Goal: Information Seeking & Learning: Learn about a topic

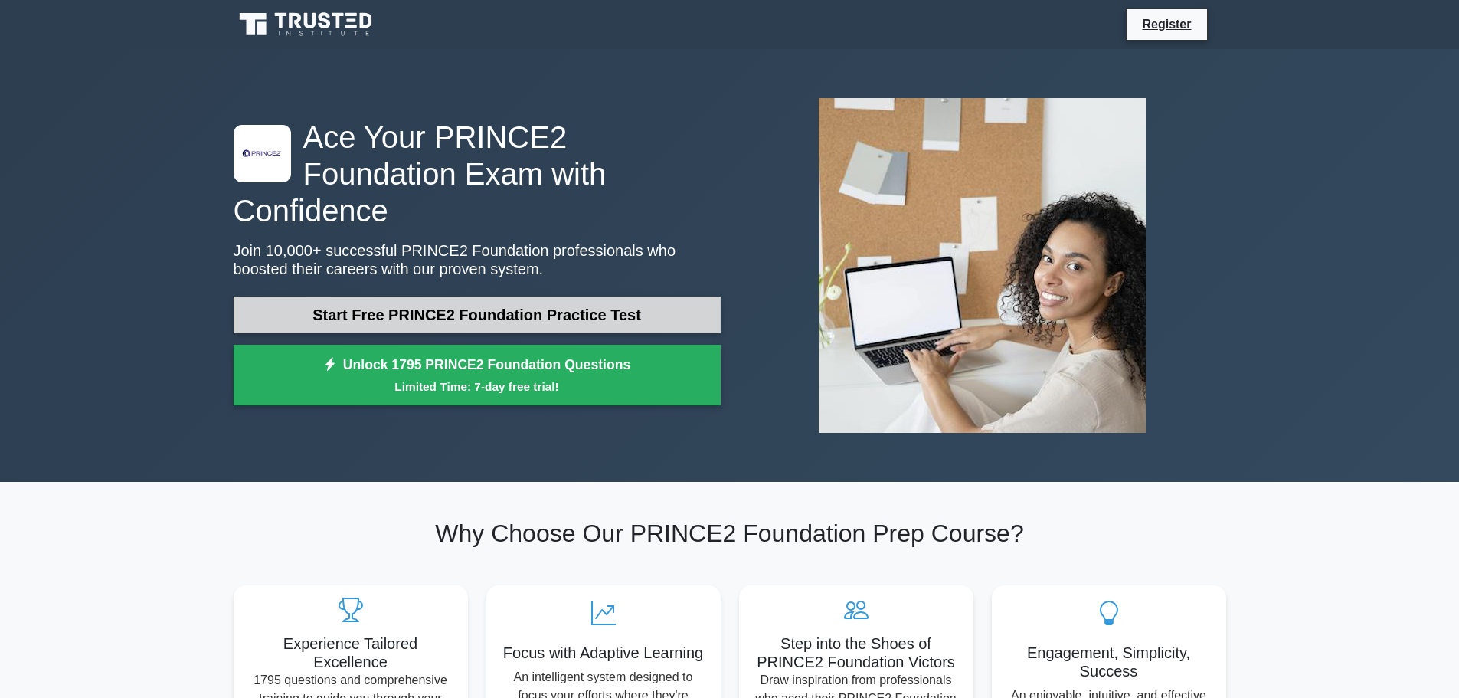
click at [300, 296] on link "Start Free PRINCE2 Foundation Practice Test" at bounding box center [477, 314] width 487 height 37
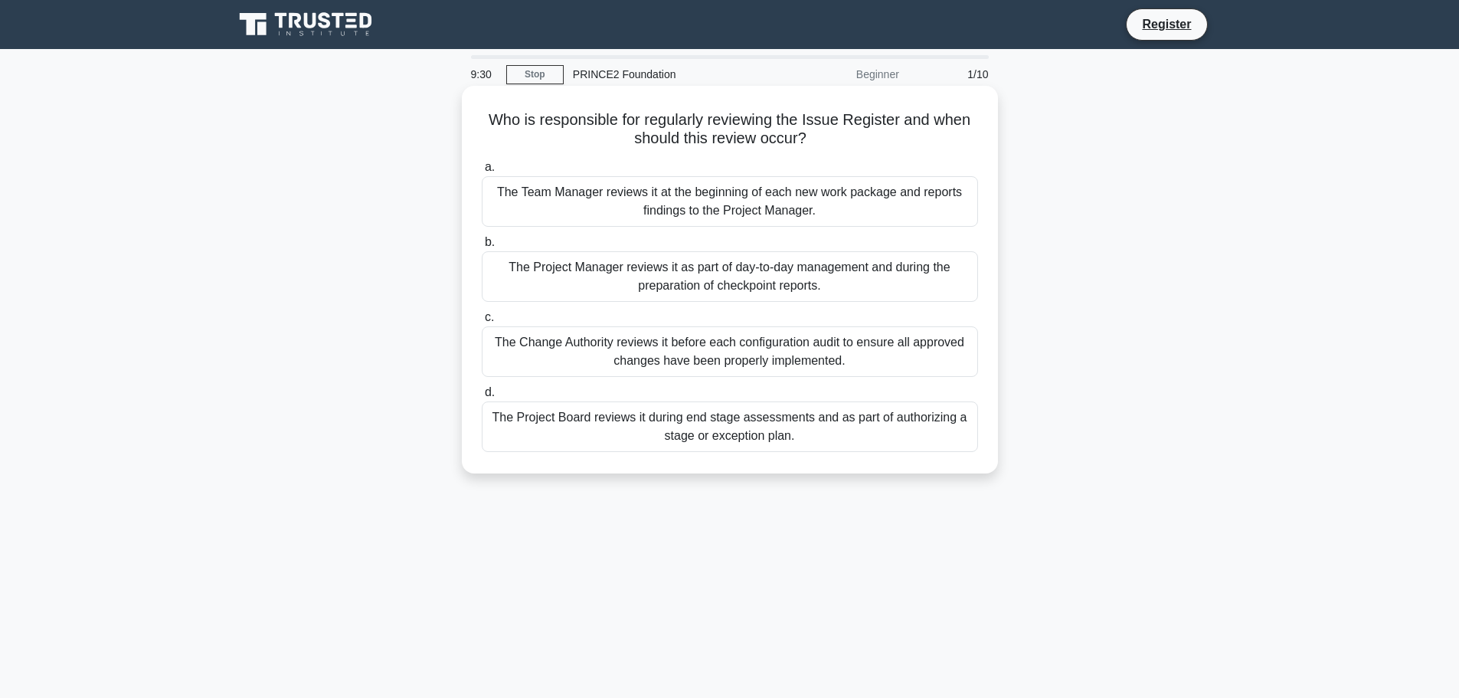
click at [628, 440] on div "The Project Board reviews it during end stage assessments and as part of author…" at bounding box center [730, 426] width 496 height 51
click at [482, 397] on input "d. The Project Board reviews it during end stage assessments and as part of aut…" at bounding box center [482, 392] width 0 height 10
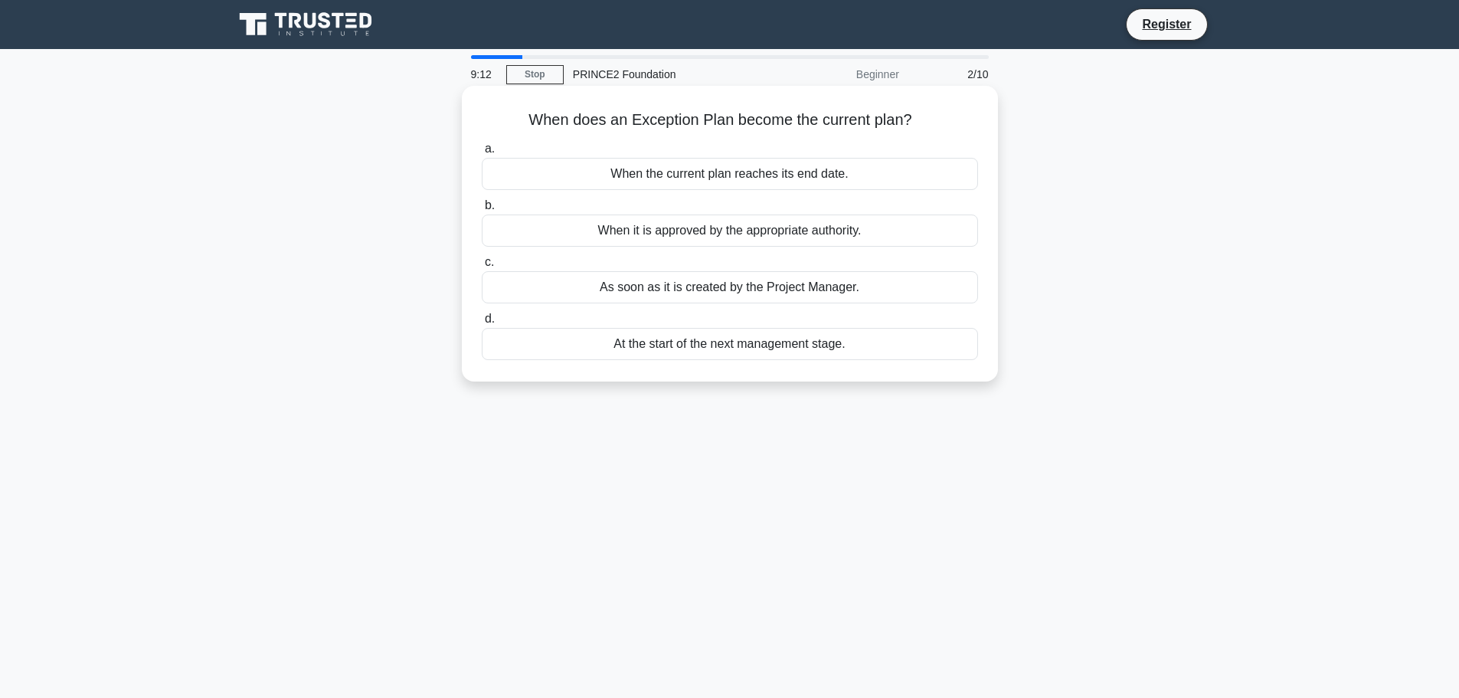
click at [747, 235] on div "When it is approved by the appropriate authority." at bounding box center [730, 230] width 496 height 32
click at [482, 211] on input "b. When it is approved by the appropriate authority." at bounding box center [482, 206] width 0 height 10
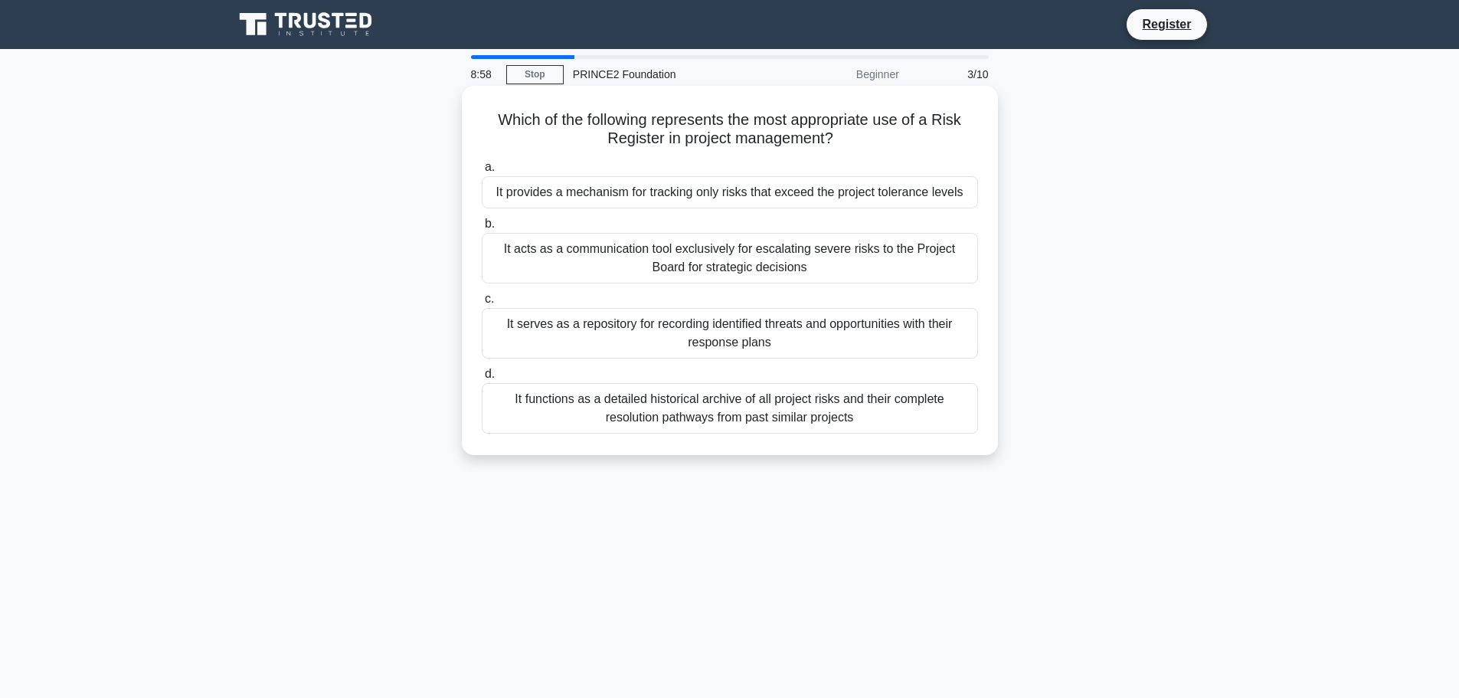
click at [714, 329] on div "It serves as a repository for recording identified threats and opportunities wi…" at bounding box center [730, 333] width 496 height 51
click at [482, 304] on input "c. It serves as a repository for recording identified threats and opportunities…" at bounding box center [482, 299] width 0 height 10
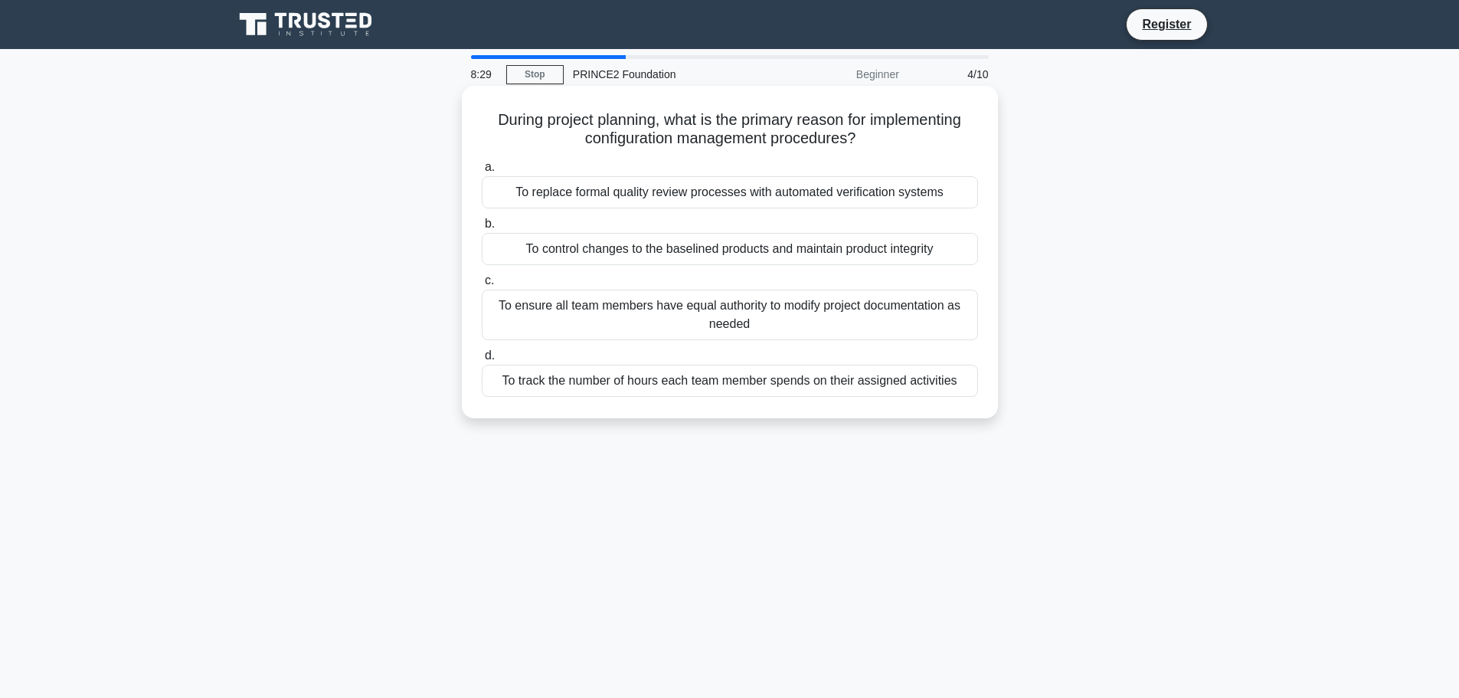
click at [733, 260] on div "To control changes to the baselined products and maintain product integrity" at bounding box center [730, 249] width 496 height 32
click at [482, 229] on input "b. To control changes to the baselined products and maintain product integrity" at bounding box center [482, 224] width 0 height 10
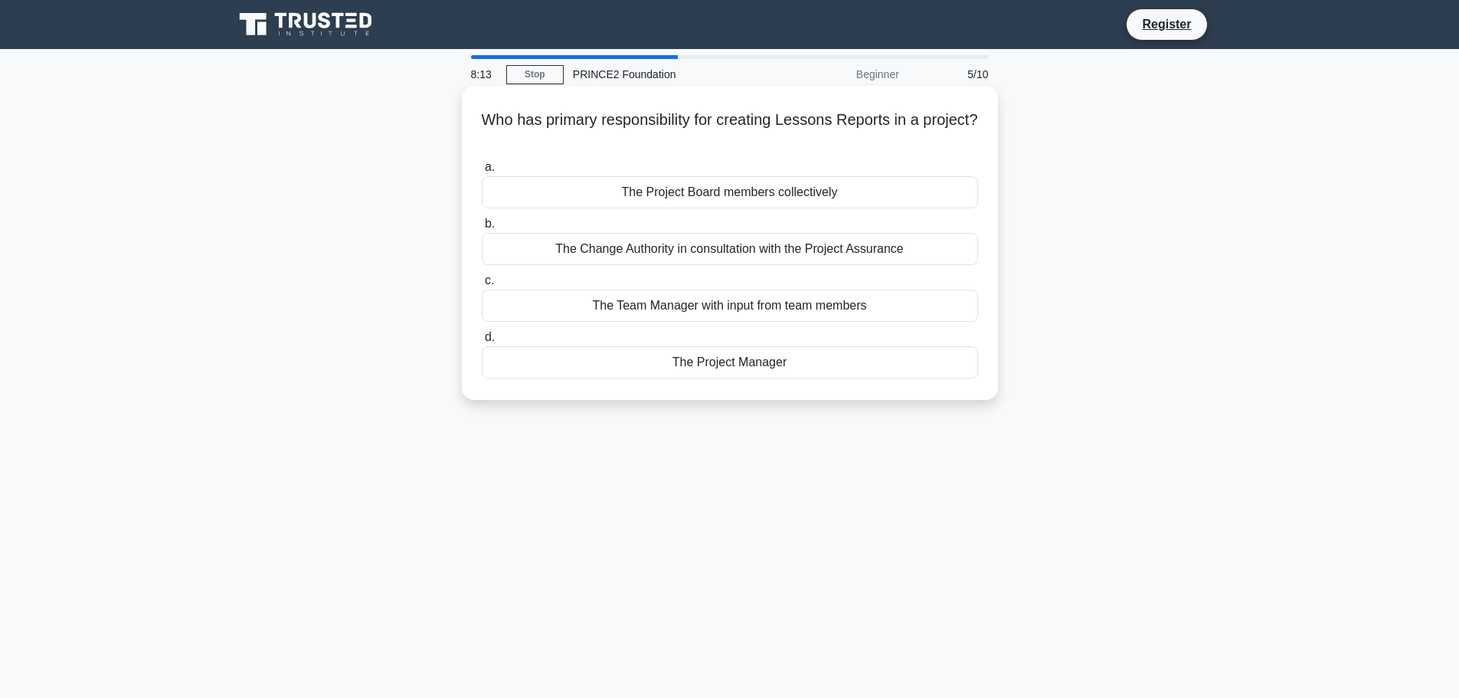
click at [710, 204] on div "The Project Board members collectively" at bounding box center [730, 192] width 496 height 32
click at [482, 172] on input "a. The Project Board members collectively" at bounding box center [482, 167] width 0 height 10
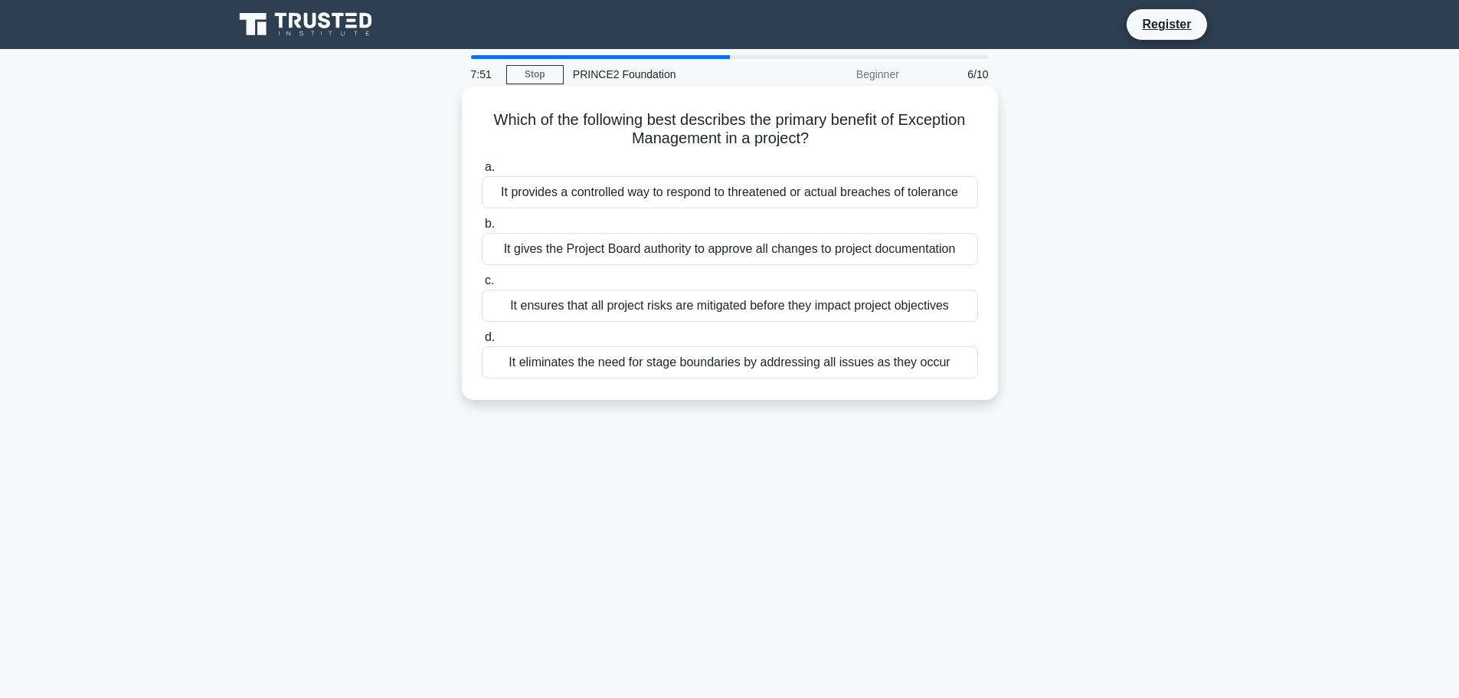
click at [739, 195] on div "It provides a controlled way to respond to threatened or actual breaches of tol…" at bounding box center [730, 192] width 496 height 32
click at [482, 172] on input "a. It provides a controlled way to respond to threatened or actual breaches of …" at bounding box center [482, 167] width 0 height 10
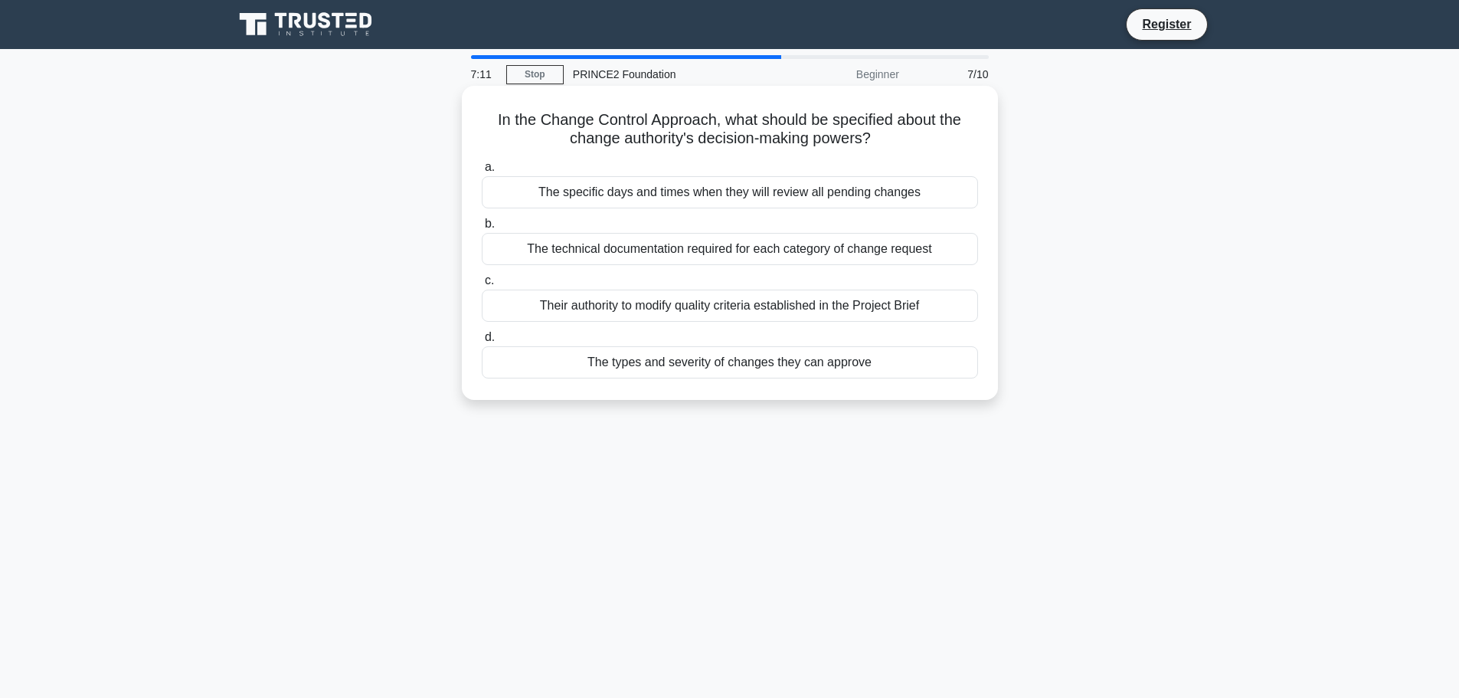
click at [755, 376] on div "The types and severity of changes they can approve" at bounding box center [730, 362] width 496 height 32
click at [482, 342] on input "d. The types and severity of changes they can approve" at bounding box center [482, 337] width 0 height 10
click at [775, 257] on div "It defines acceptable levels of deviation before escalation is required" at bounding box center [730, 249] width 496 height 32
click at [482, 229] on input "b. It defines acceptable levels of deviation before escalation is required" at bounding box center [482, 224] width 0 height 10
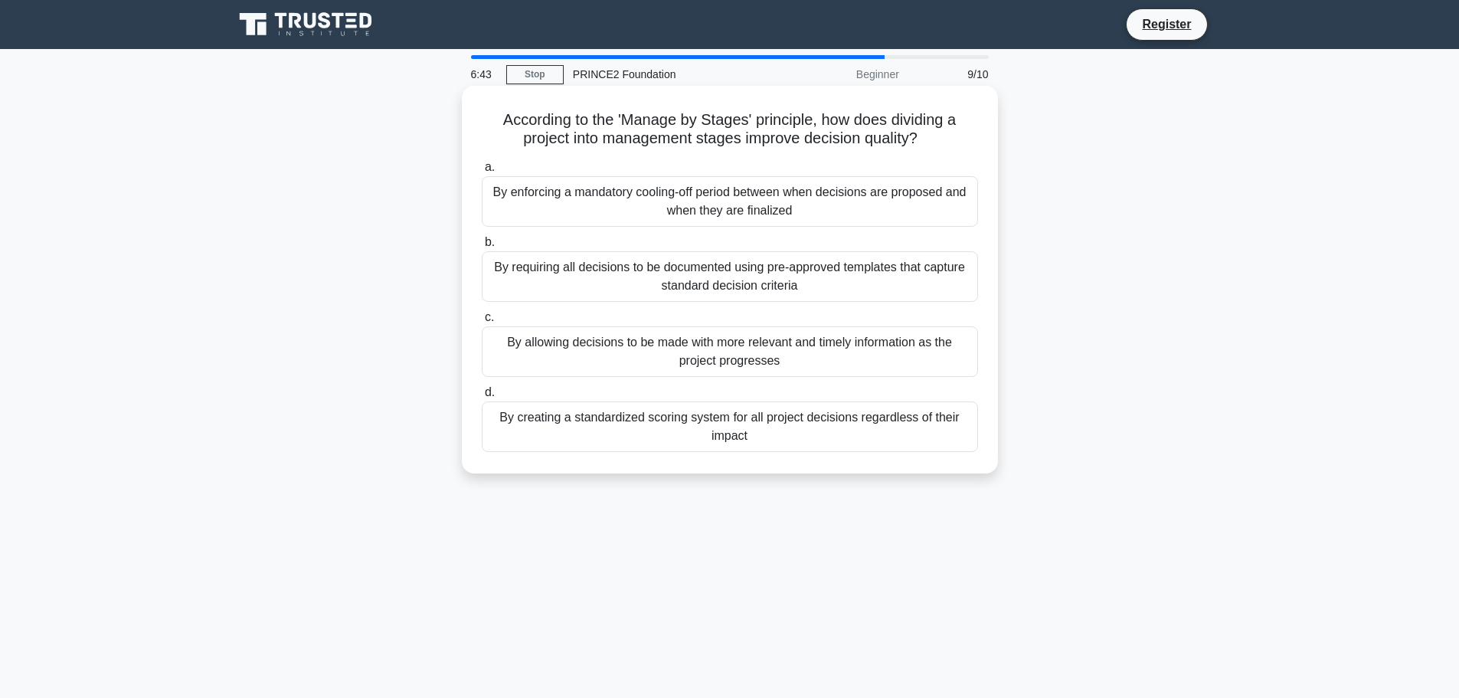
click at [676, 351] on div "By allowing decisions to be made with more relevant and timely information as t…" at bounding box center [730, 351] width 496 height 51
click at [482, 322] on input "c. By allowing decisions to be made with more relevant and timely information a…" at bounding box center [482, 317] width 0 height 10
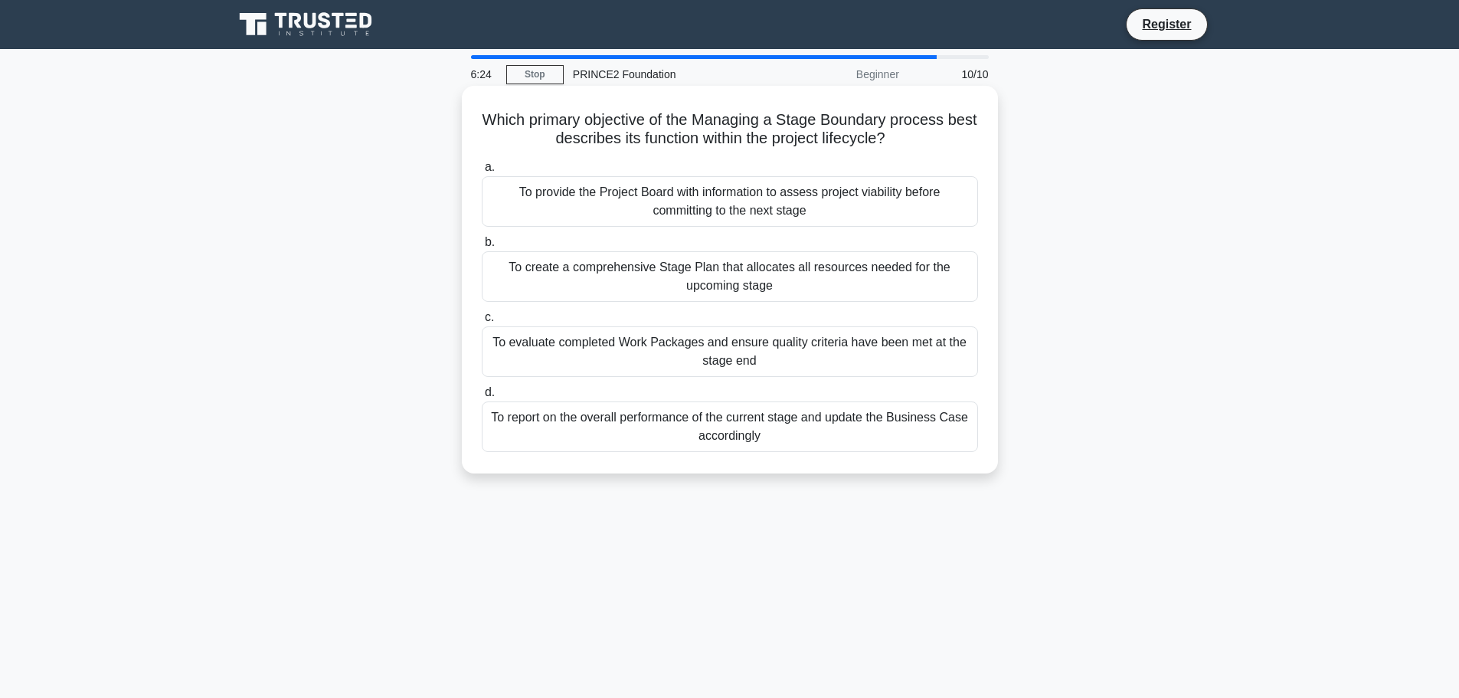
click at [730, 204] on div "To provide the Project Board with information to assess project viability befor…" at bounding box center [730, 201] width 496 height 51
click at [482, 172] on input "a. To provide the Project Board with information to assess project viability be…" at bounding box center [482, 167] width 0 height 10
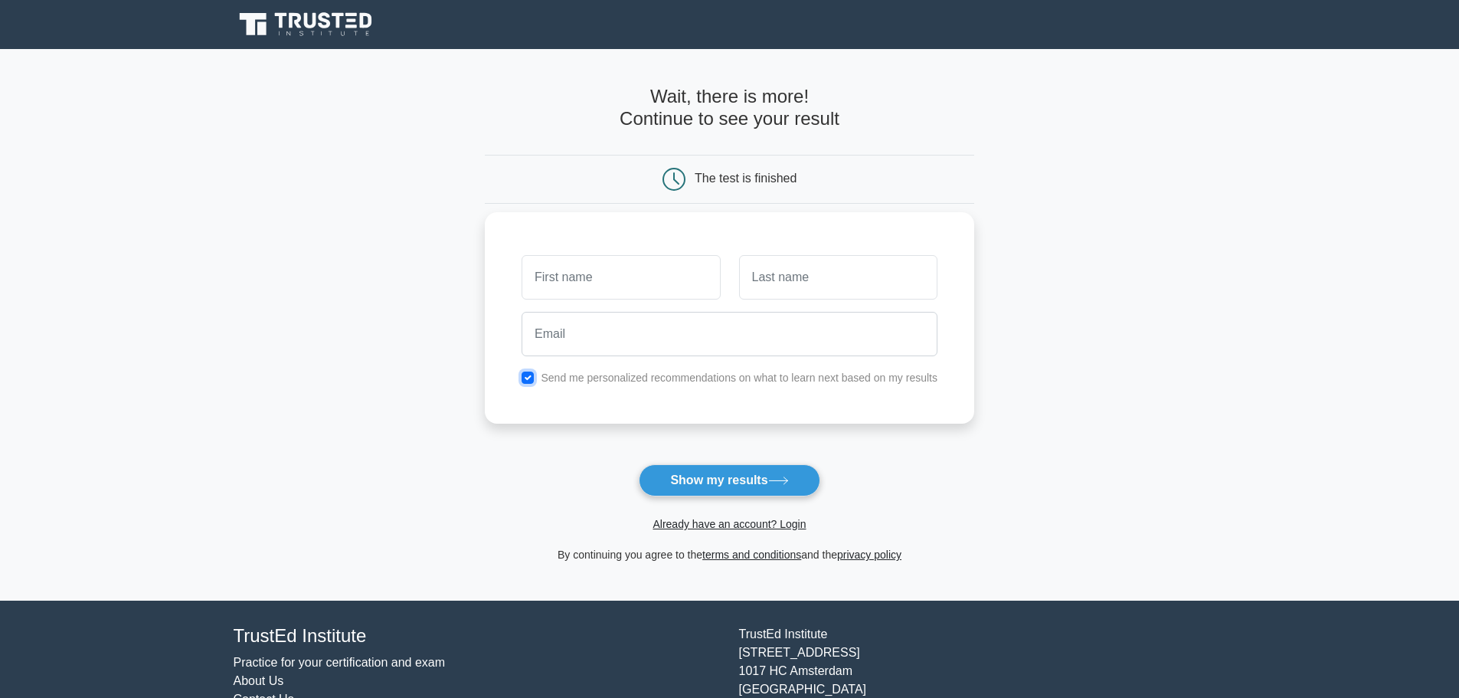
click at [530, 377] on input "checkbox" at bounding box center [527, 377] width 12 height 12
checkbox input "false"
click at [745, 475] on button "Show my results" at bounding box center [729, 480] width 181 height 32
click at [595, 281] on input "text" at bounding box center [620, 277] width 198 height 44
type input "[PERSON_NAME]"
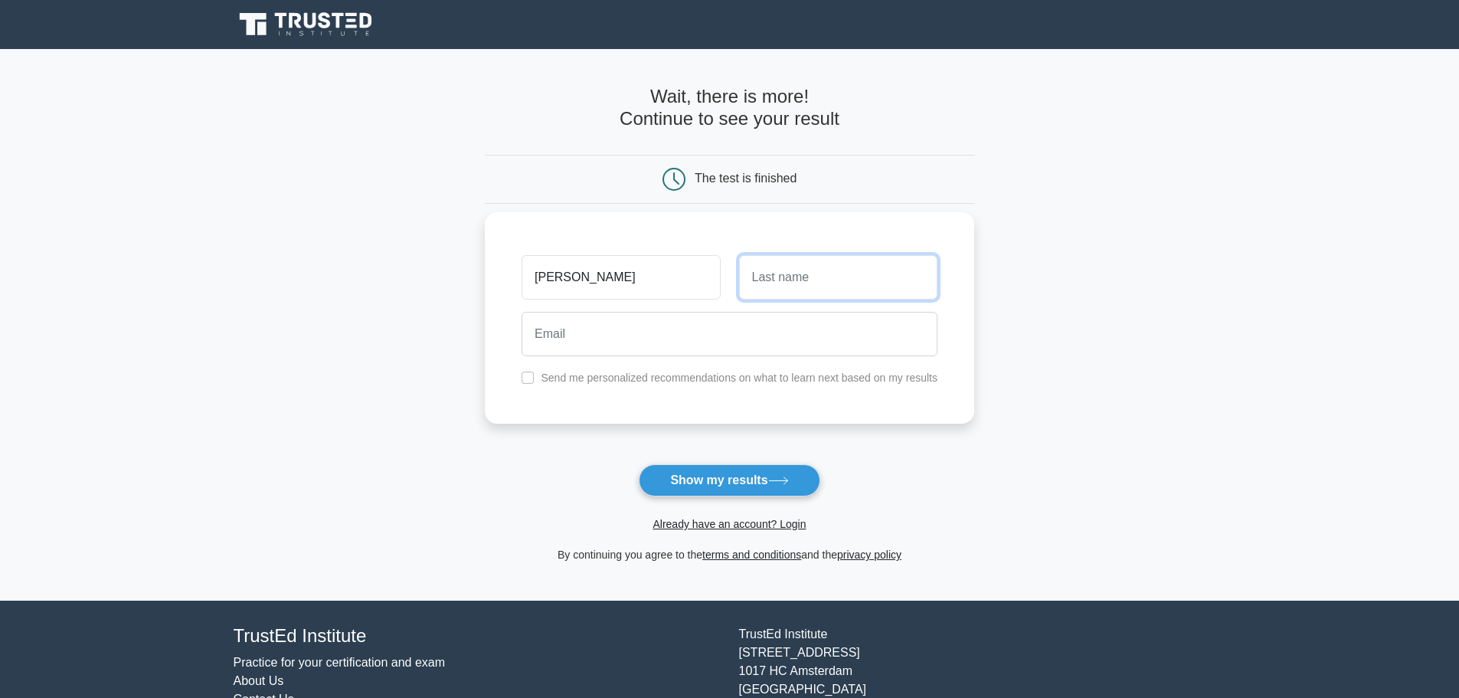
click at [842, 265] on input "text" at bounding box center [838, 277] width 198 height 44
type input "[PERSON_NAME]"
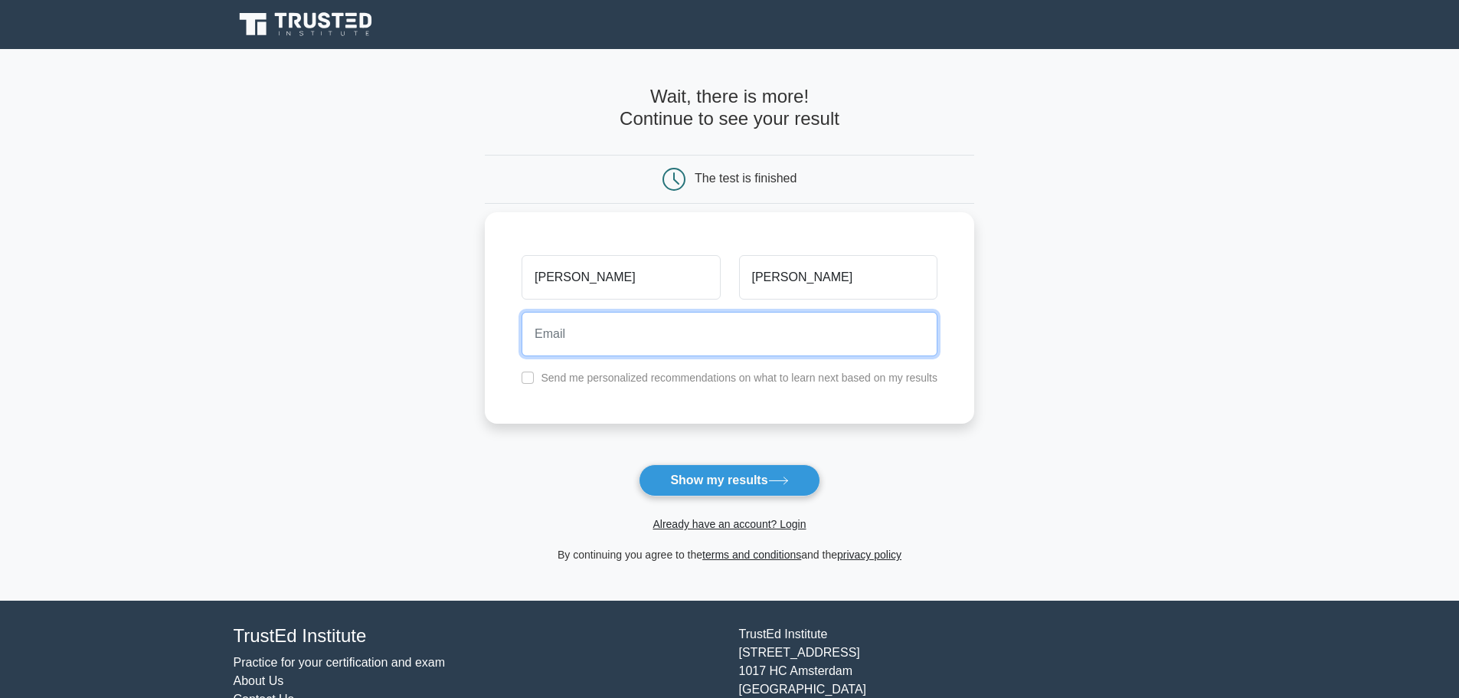
click at [698, 350] on input "email" at bounding box center [729, 334] width 416 height 44
type input "[PERSON_NAME][EMAIL_ADDRESS][DOMAIN_NAME]"
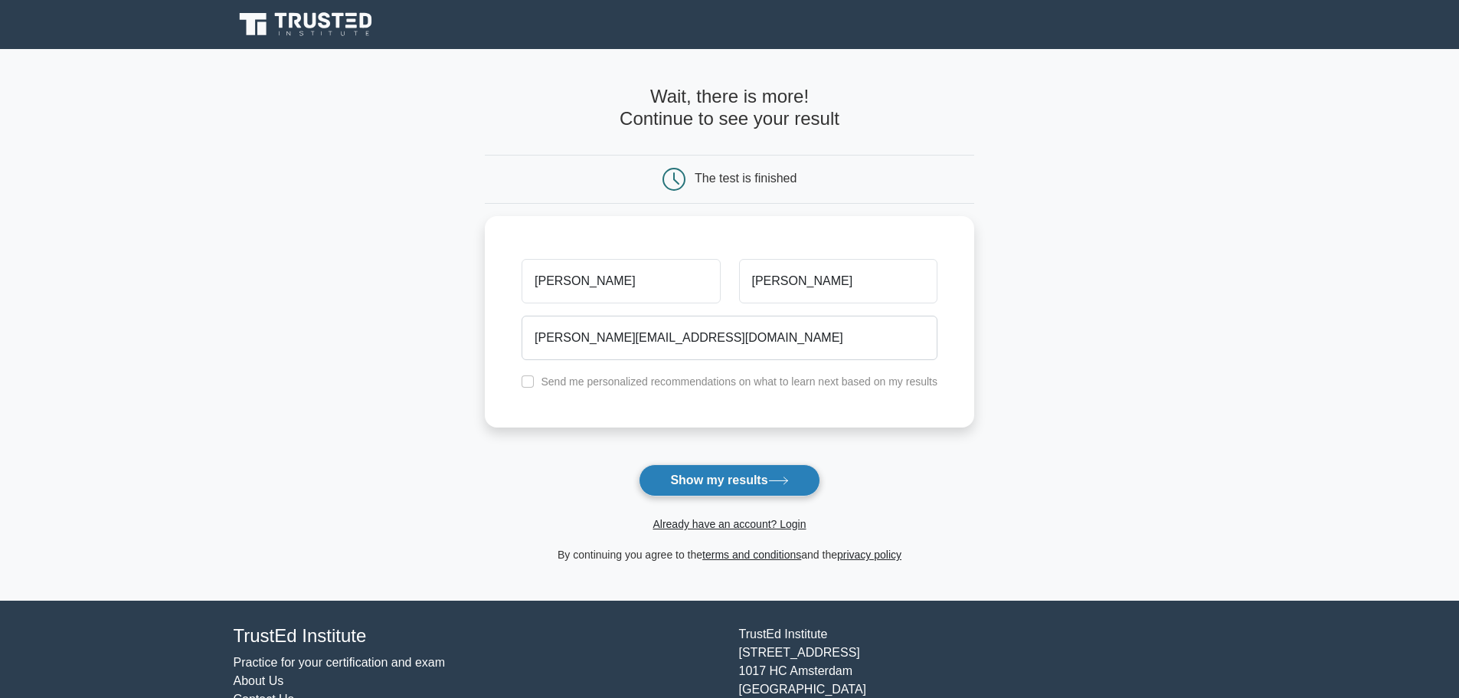
click at [730, 474] on button "Show my results" at bounding box center [729, 480] width 181 height 32
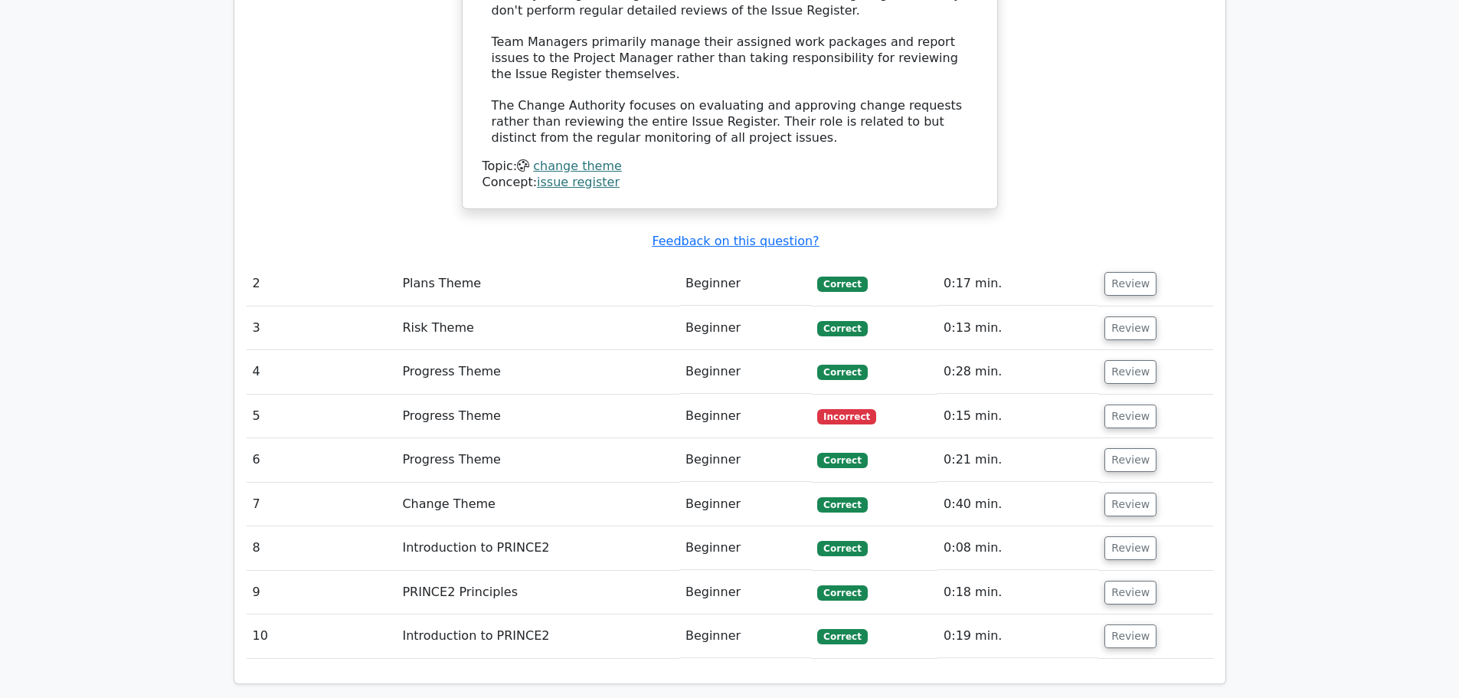
scroll to position [1854, 0]
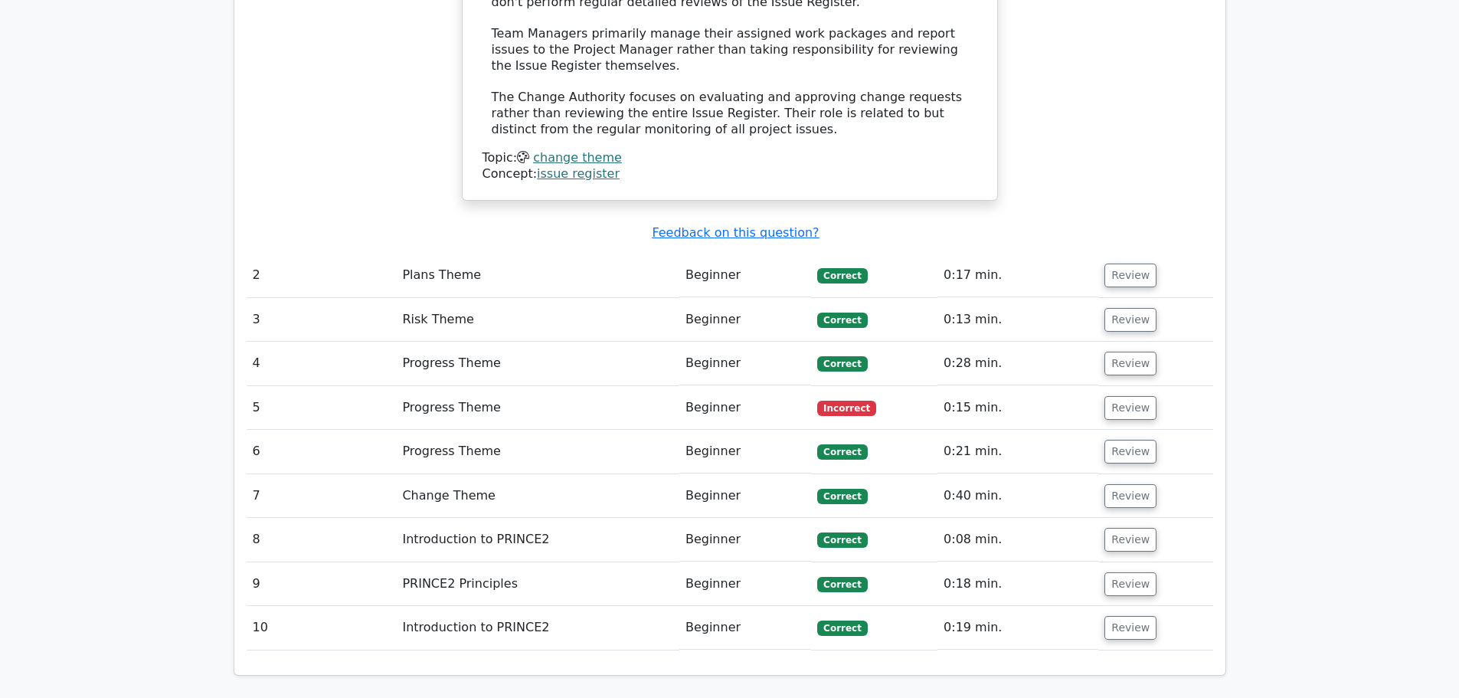
click at [437, 386] on td "Progress Theme" at bounding box center [537, 408] width 283 height 44
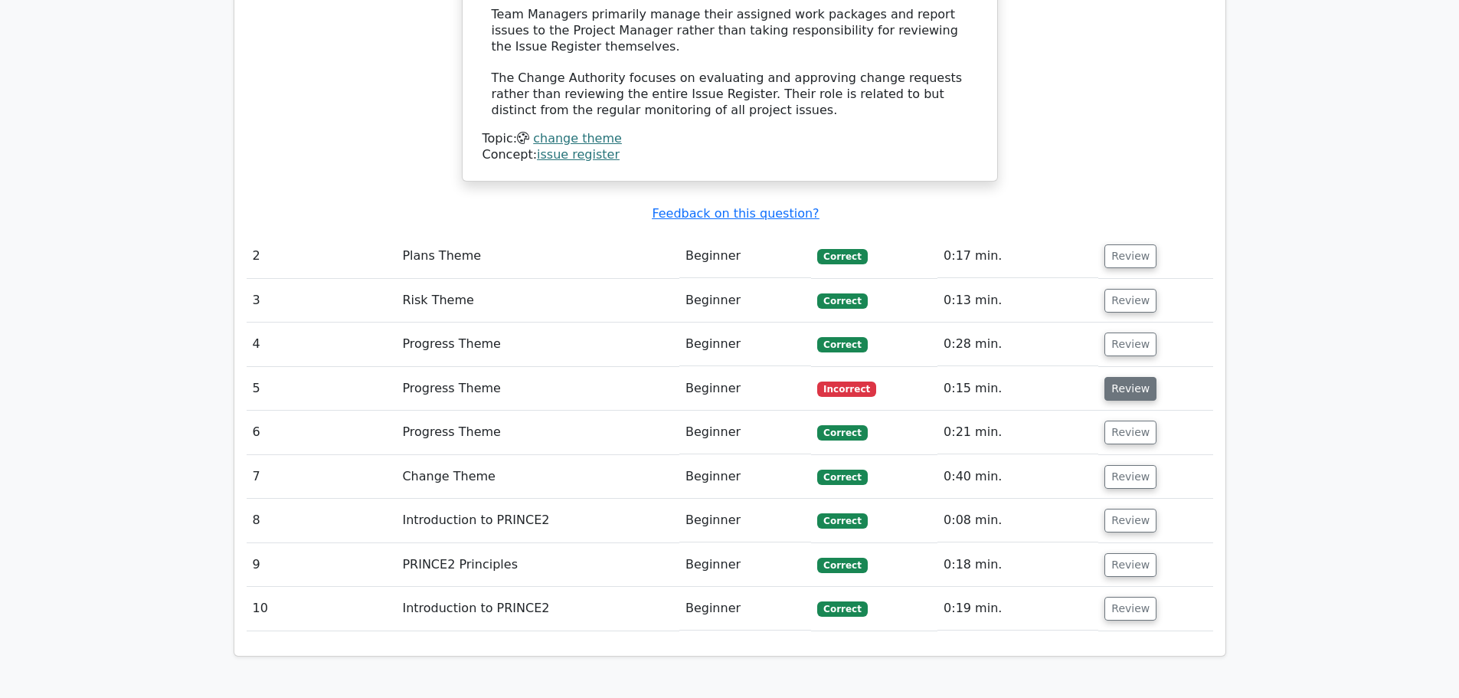
click at [1129, 377] on button "Review" at bounding box center [1130, 389] width 52 height 24
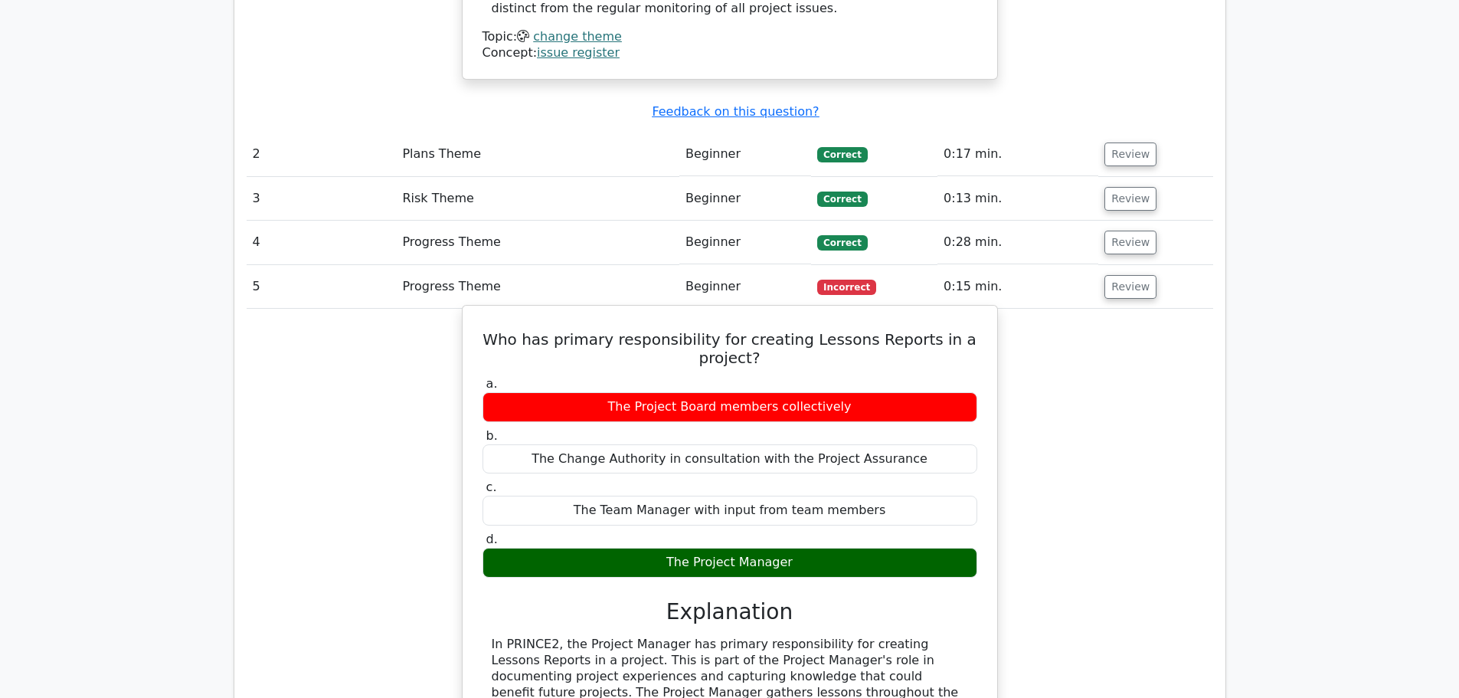
scroll to position [1976, 0]
